Goal: Check status: Check status

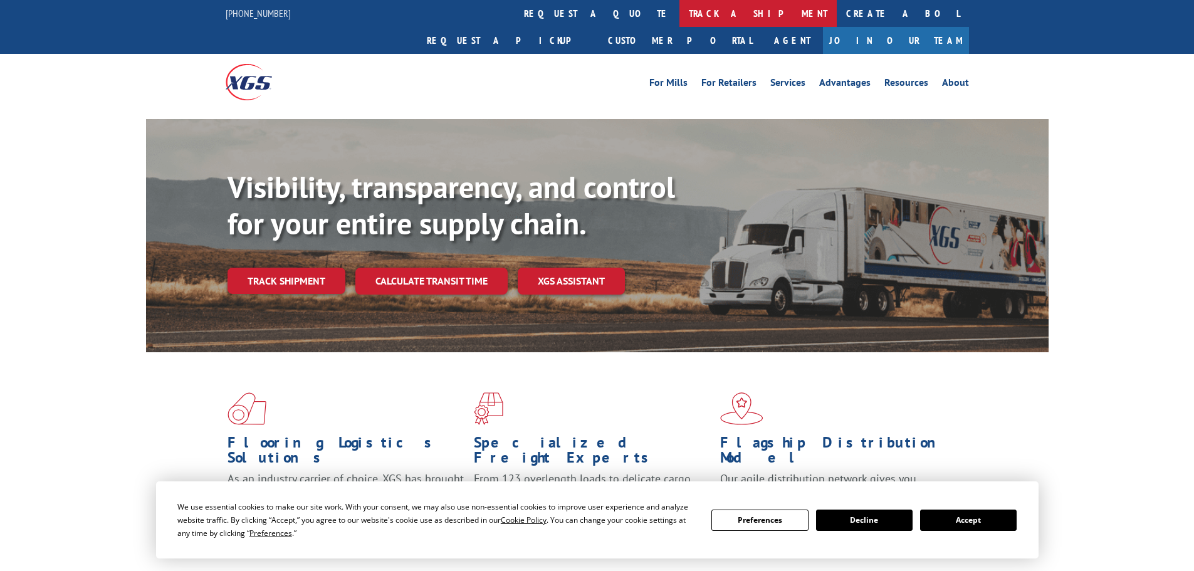
click at [679, 9] on link "track a shipment" at bounding box center [757, 13] width 157 height 27
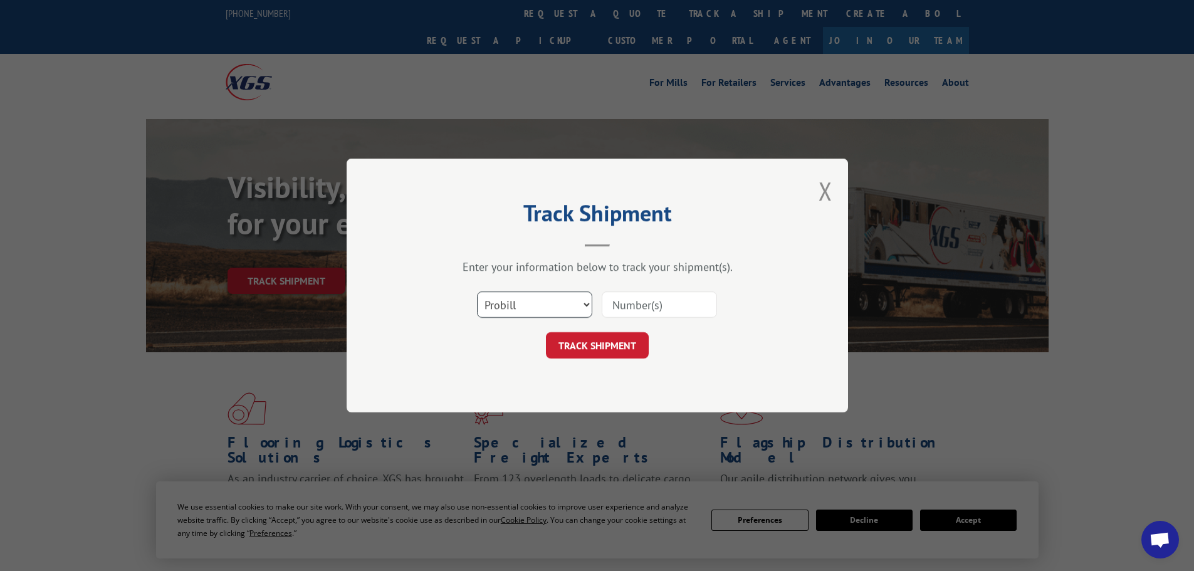
click at [504, 306] on select "Select category... Probill BOL PO" at bounding box center [534, 304] width 115 height 26
select select "bol"
click at [477, 291] on select "Select category... Probill BOL PO" at bounding box center [534, 304] width 115 height 26
click at [609, 298] on input at bounding box center [659, 304] width 115 height 26
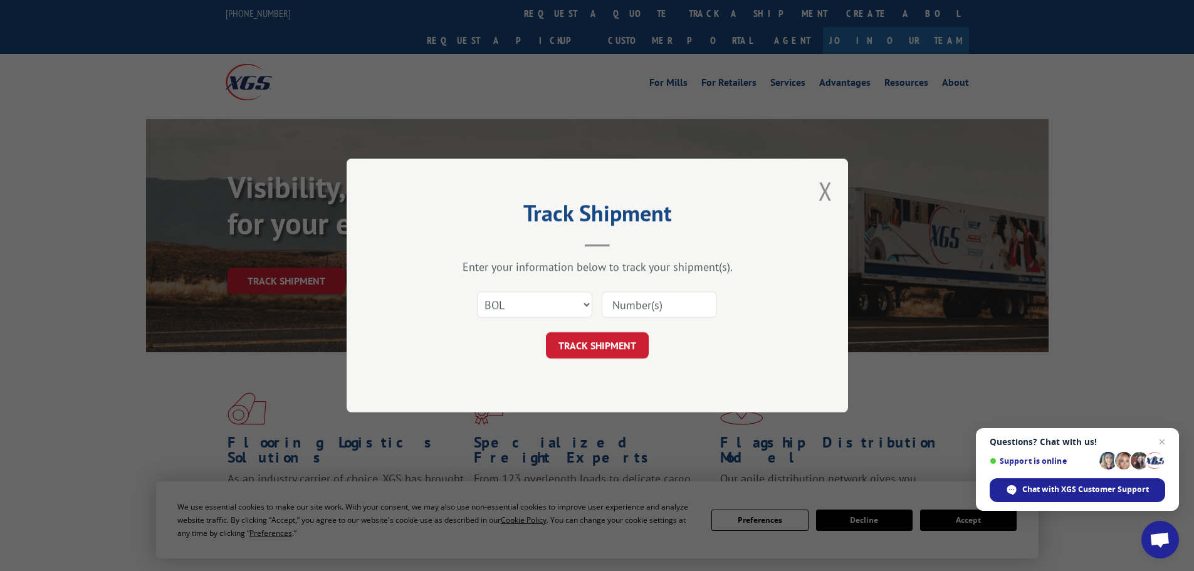
paste input "5221290"
type input "5221290"
click at [598, 346] on button "TRACK SHIPMENT" at bounding box center [597, 345] width 103 height 26
